Goal: Information Seeking & Learning: Learn about a topic

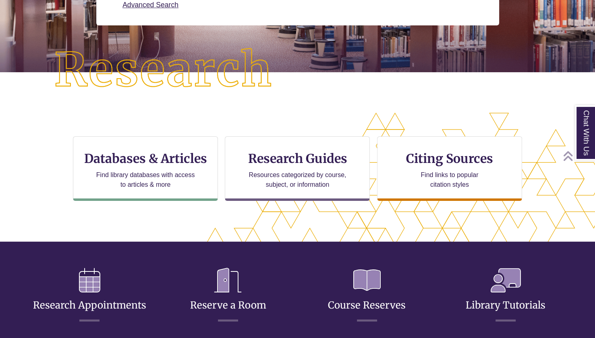
scroll to position [263, 526]
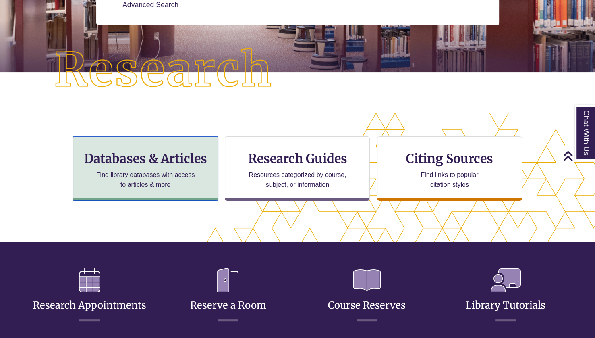
click at [186, 161] on h3 "Databases & Articles" at bounding box center [145, 158] width 131 height 15
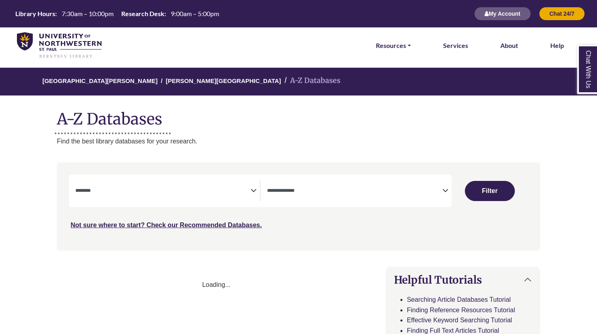
select select "Database Subject Filter"
select select "Database Types Filter"
select select "Database Subject Filter"
select select "Database Types Filter"
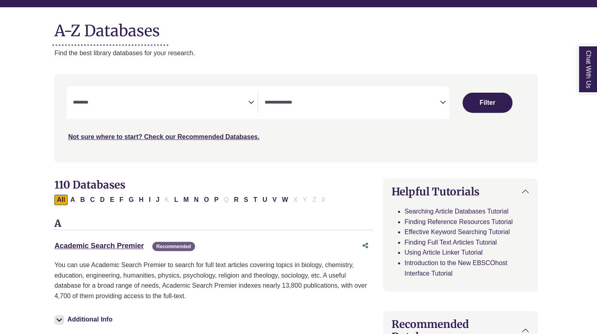
scroll to position [89, 2]
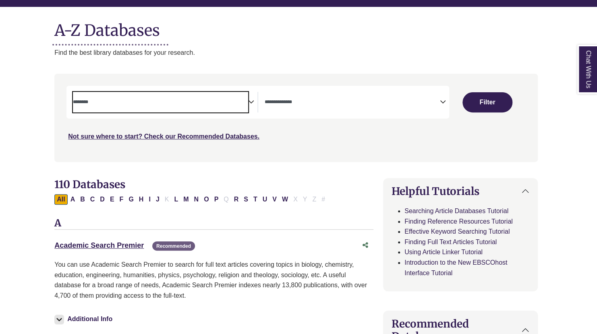
click at [245, 106] on span "Search filters" at bounding box center [160, 102] width 175 height 21
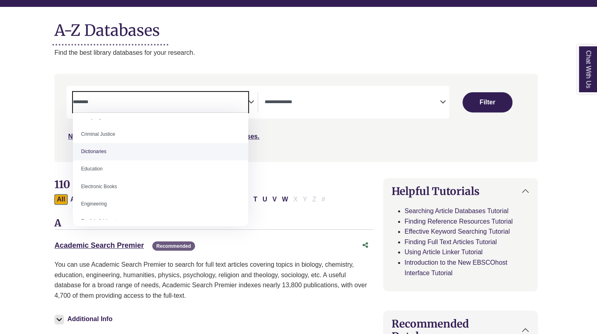
scroll to position [0, 0]
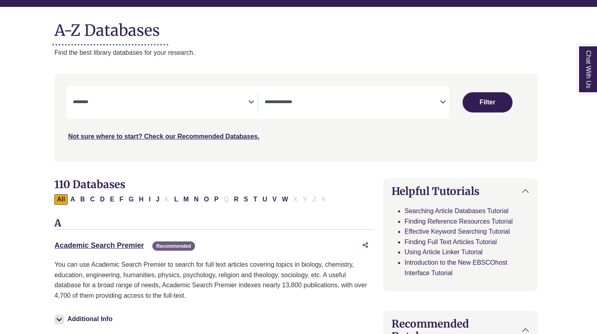
click at [298, 122] on div "***" at bounding box center [295, 114] width 459 height 56
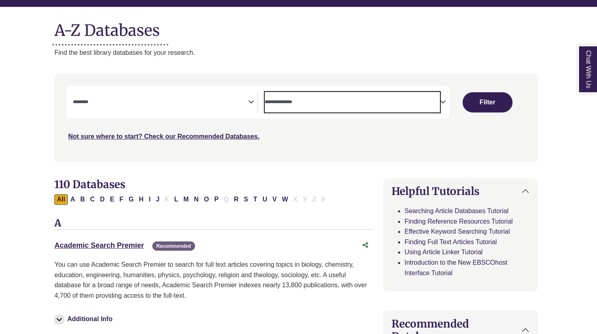
click at [327, 102] on textarea "Search" at bounding box center [352, 103] width 175 height 6
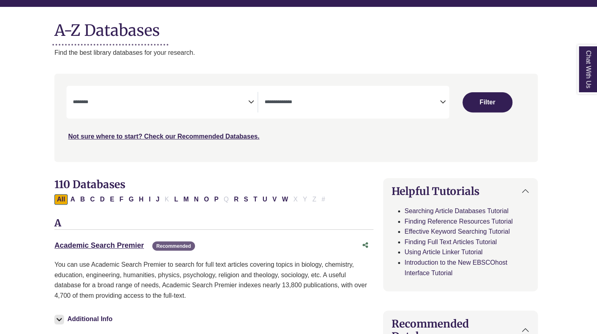
click at [240, 156] on div "Search filters" at bounding box center [296, 117] width 474 height 81
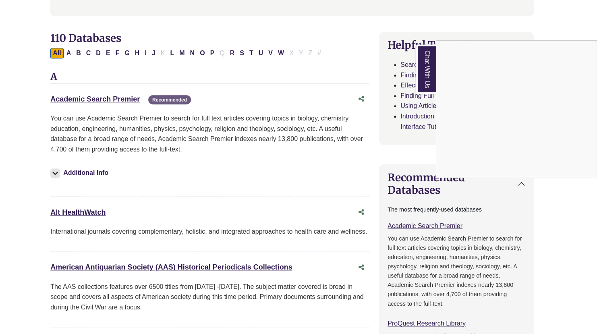
scroll to position [235, 6]
click at [110, 97] on div "Chat With Us" at bounding box center [298, 167] width 597 height 334
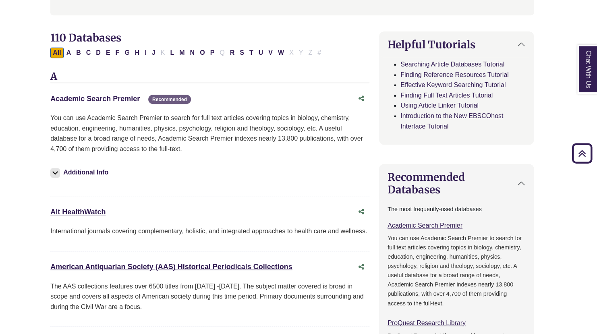
click at [110, 99] on link "Academic Search Premier This link opens in a new window" at bounding box center [94, 99] width 89 height 8
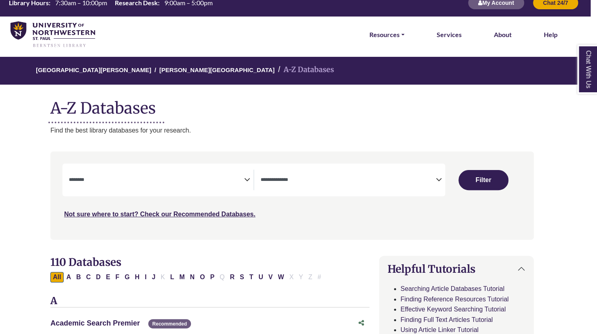
scroll to position [0, 14]
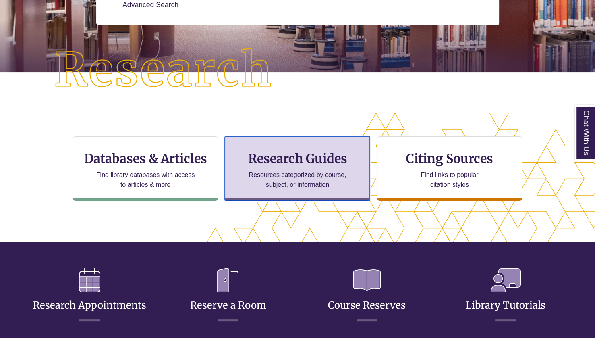
click at [288, 166] on div "Research Guides Resources categorized by course, subject, or information" at bounding box center [297, 168] width 145 height 64
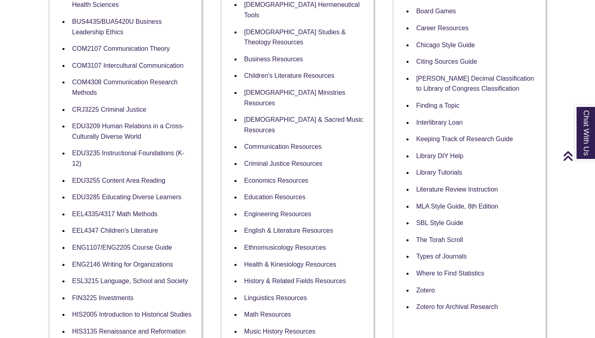
scroll to position [268, 0]
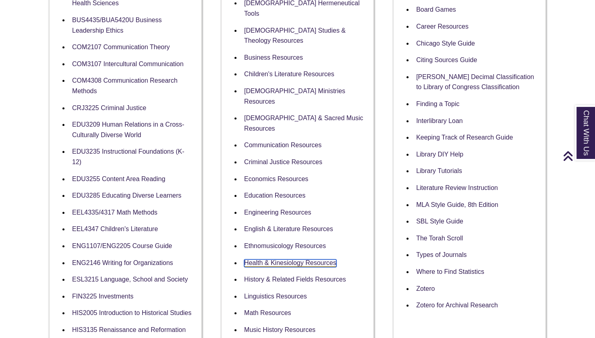
click at [290, 259] on link "Health & Kinesiology Resources" at bounding box center [290, 263] width 92 height 8
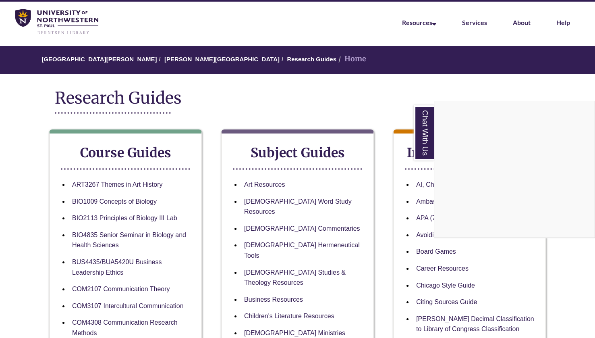
scroll to position [0, 0]
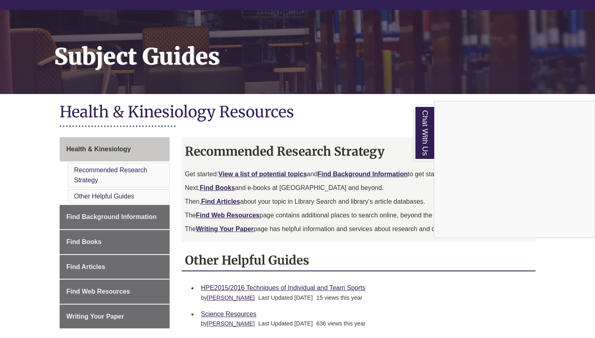
scroll to position [90, 0]
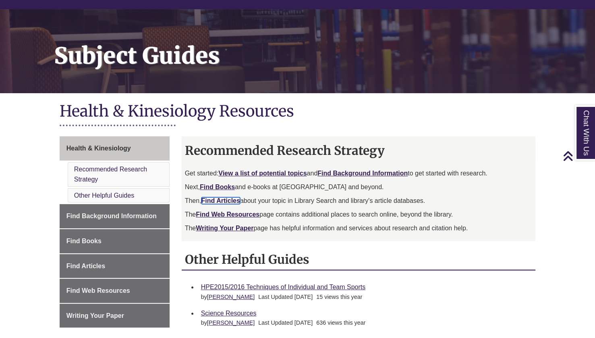
click at [230, 200] on b "Find Articles" at bounding box center [220, 200] width 39 height 7
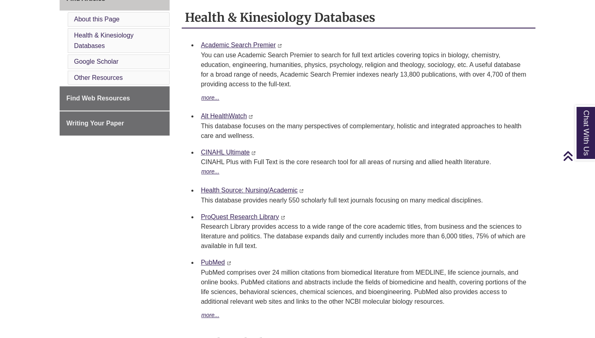
scroll to position [312, 0]
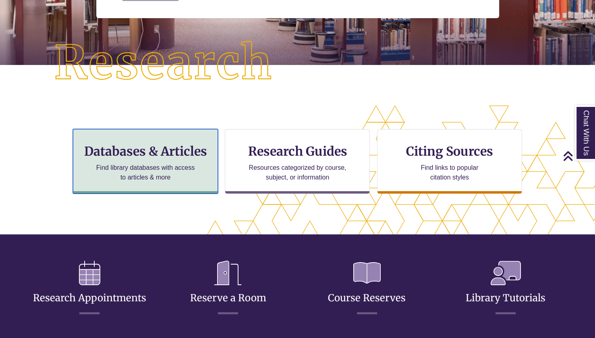
click at [185, 160] on div "Databases & Articles Find library databases with access to articles & more" at bounding box center [145, 161] width 145 height 64
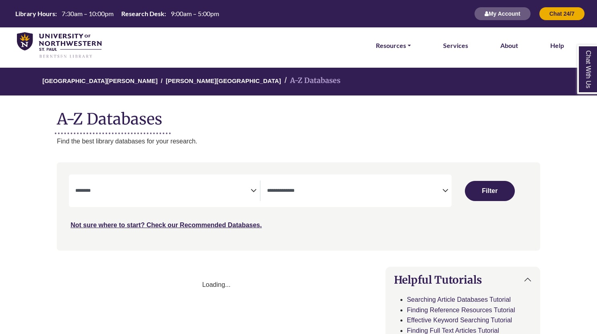
select select "Database Subject Filter"
select select "Database Types Filter"
select select "Database Subject Filter"
select select "Database Types Filter"
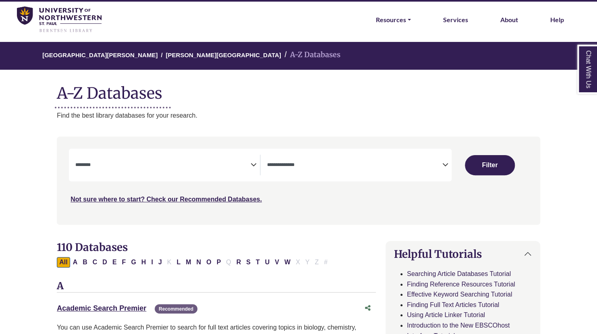
scroll to position [27, 0]
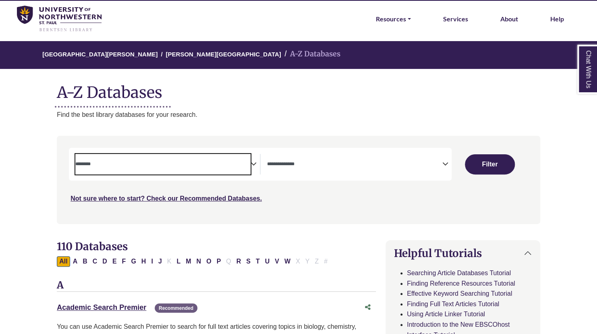
click at [249, 161] on span "Search filters" at bounding box center [162, 163] width 175 height 7
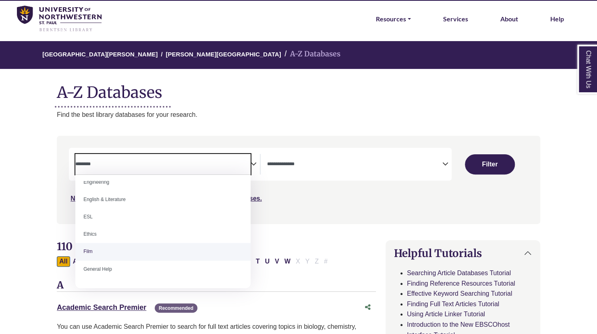
scroll to position [263, 0]
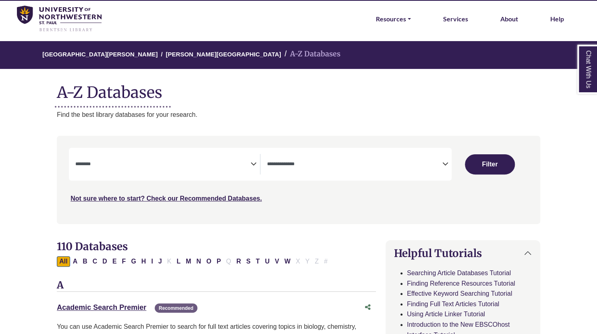
click at [334, 160] on span "Search filters" at bounding box center [354, 163] width 175 height 7
click at [354, 112] on p "Find the best library databases for your research." at bounding box center [298, 115] width 483 height 10
click at [482, 165] on button "Filter" at bounding box center [490, 164] width 50 height 20
select select "Database Subject Filter"
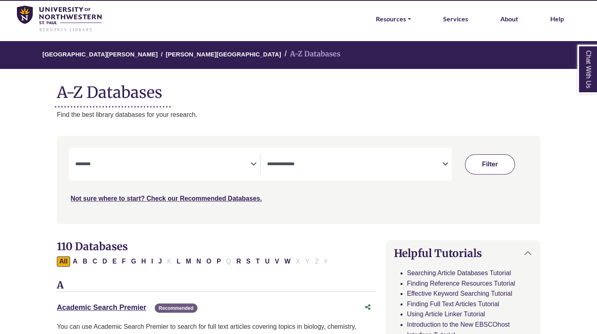
select select "Database Types Filter"
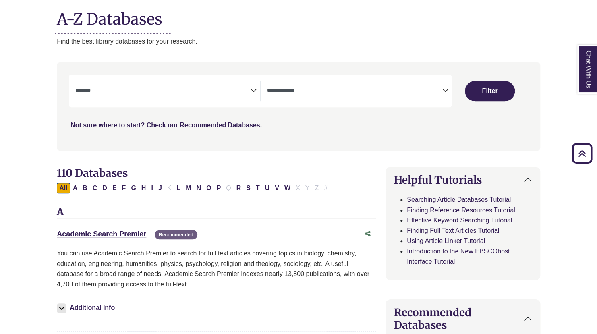
scroll to position [100, 0]
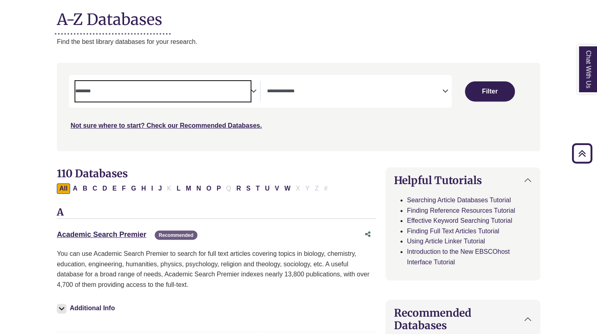
click at [250, 92] on textarea "Search" at bounding box center [162, 92] width 175 height 6
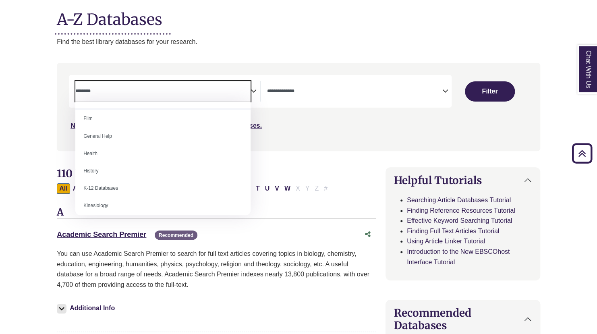
scroll to position [330, 0]
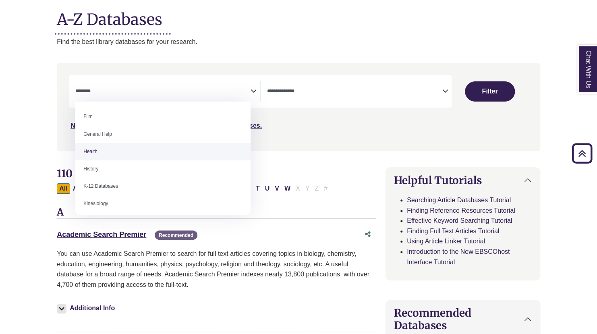
select select "*****"
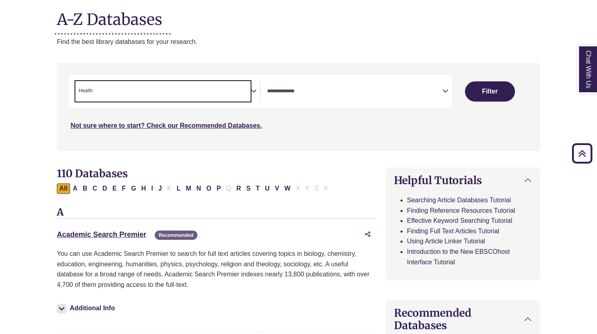
scroll to position [164, 0]
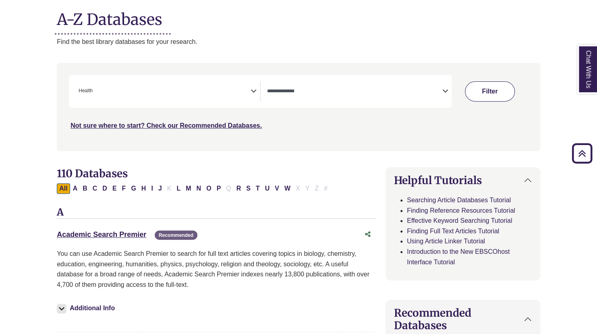
click at [480, 88] on button "Filter" at bounding box center [490, 91] width 50 height 20
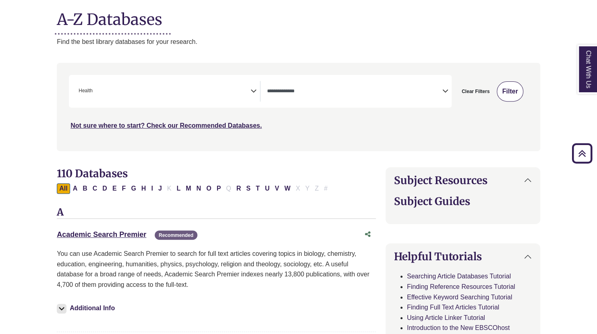
select select "Database Types Filter"
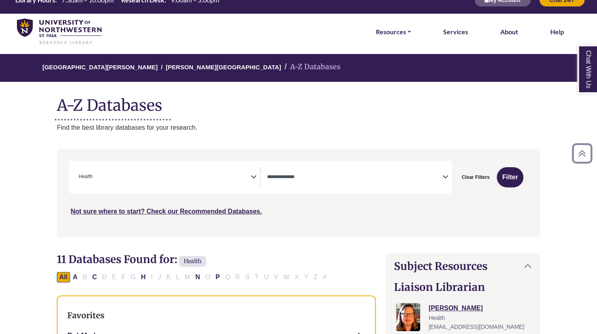
scroll to position [13, 0]
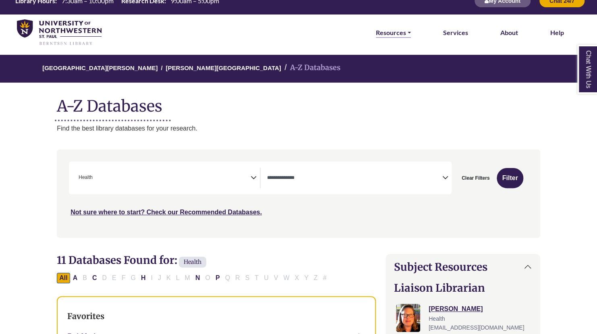
click at [404, 31] on link "Resources" at bounding box center [393, 32] width 35 height 10
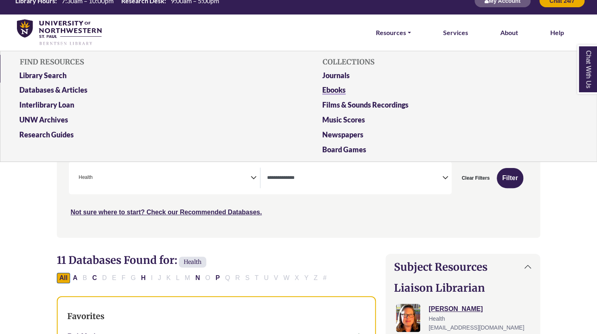
click at [341, 86] on link "Ebooks" at bounding box center [450, 91] width 268 height 15
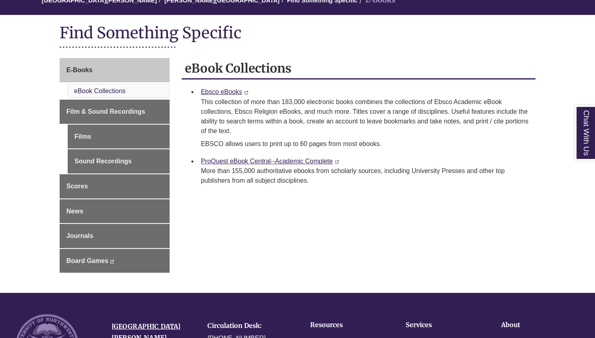
scroll to position [85, 0]
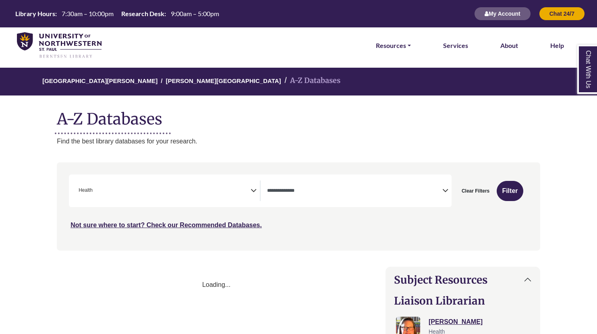
select select "Database Types Filter"
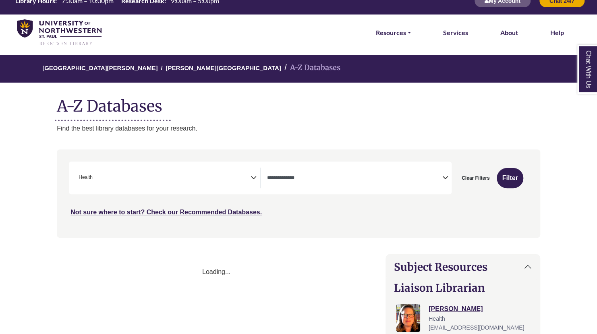
scroll to position [164, 0]
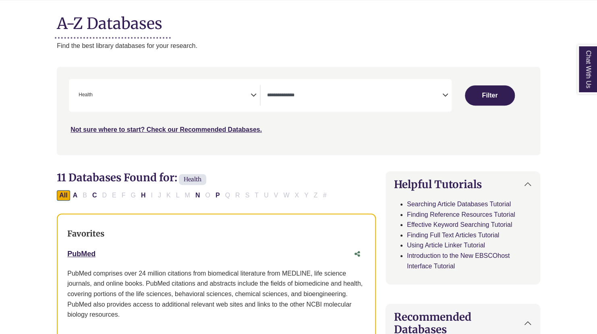
select select "Database Subject Filter"
select select "Database Types Filter"
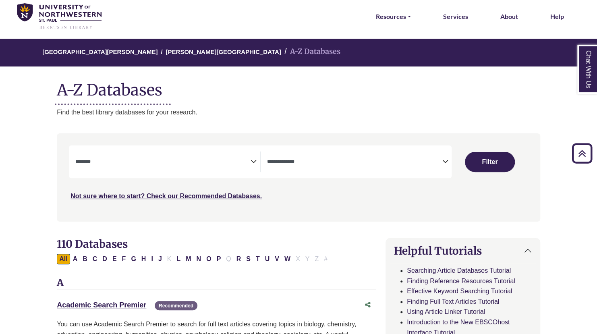
select select "Database Subject Filter"
select select "Database Types Filter"
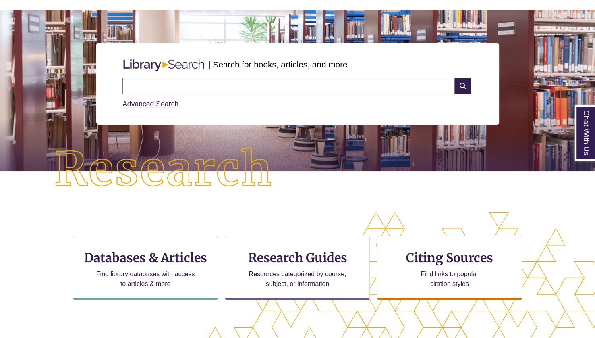
scroll to position [61, 0]
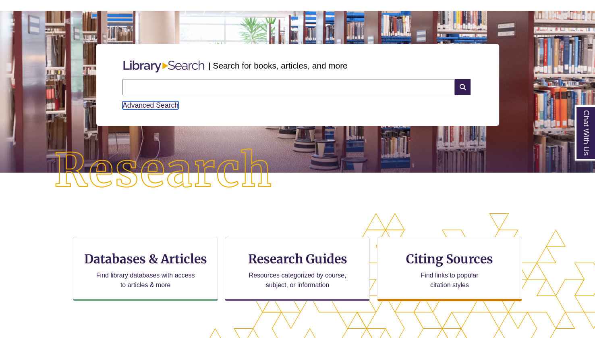
click at [159, 104] on link "Advanced Search" at bounding box center [150, 105] width 56 height 8
